Goal: Transaction & Acquisition: Purchase product/service

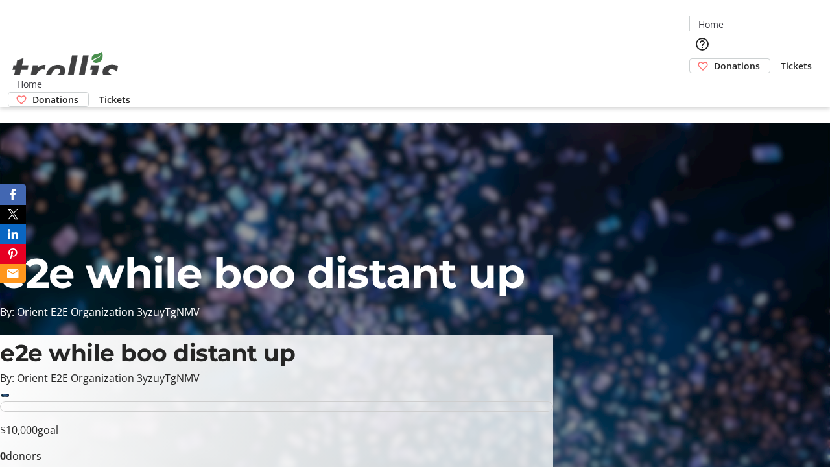
click at [714, 59] on span "Donations" at bounding box center [737, 66] width 46 height 14
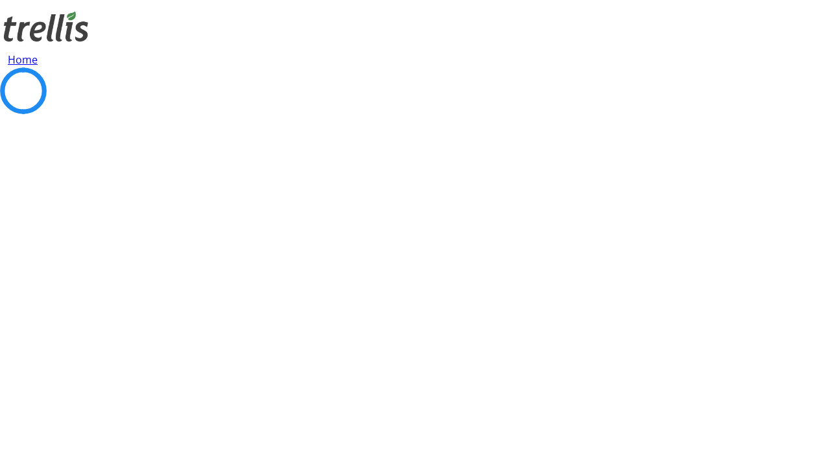
select select "CA"
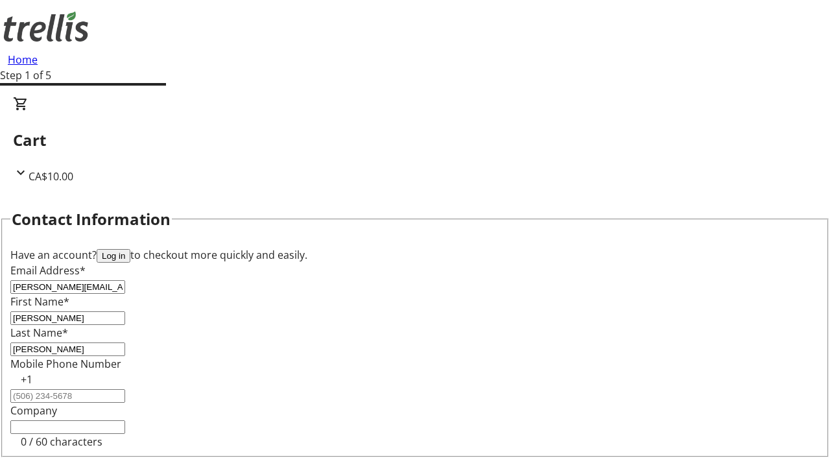
type input "[PERSON_NAME]"
type input "[STREET_ADDRESS][PERSON_NAME]"
type input "Kelowna"
select select "BC"
type input "Kelowna"
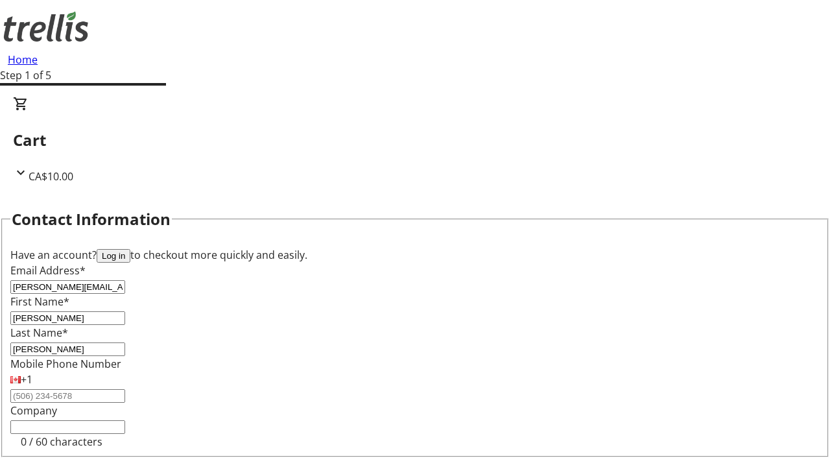
type input "V1Y 0C2"
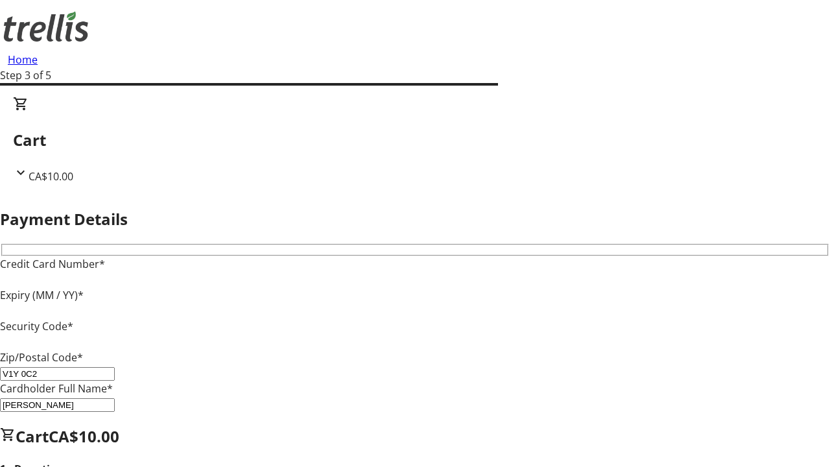
type input "V1Y 0C2"
